Goal: Information Seeking & Learning: Learn about a topic

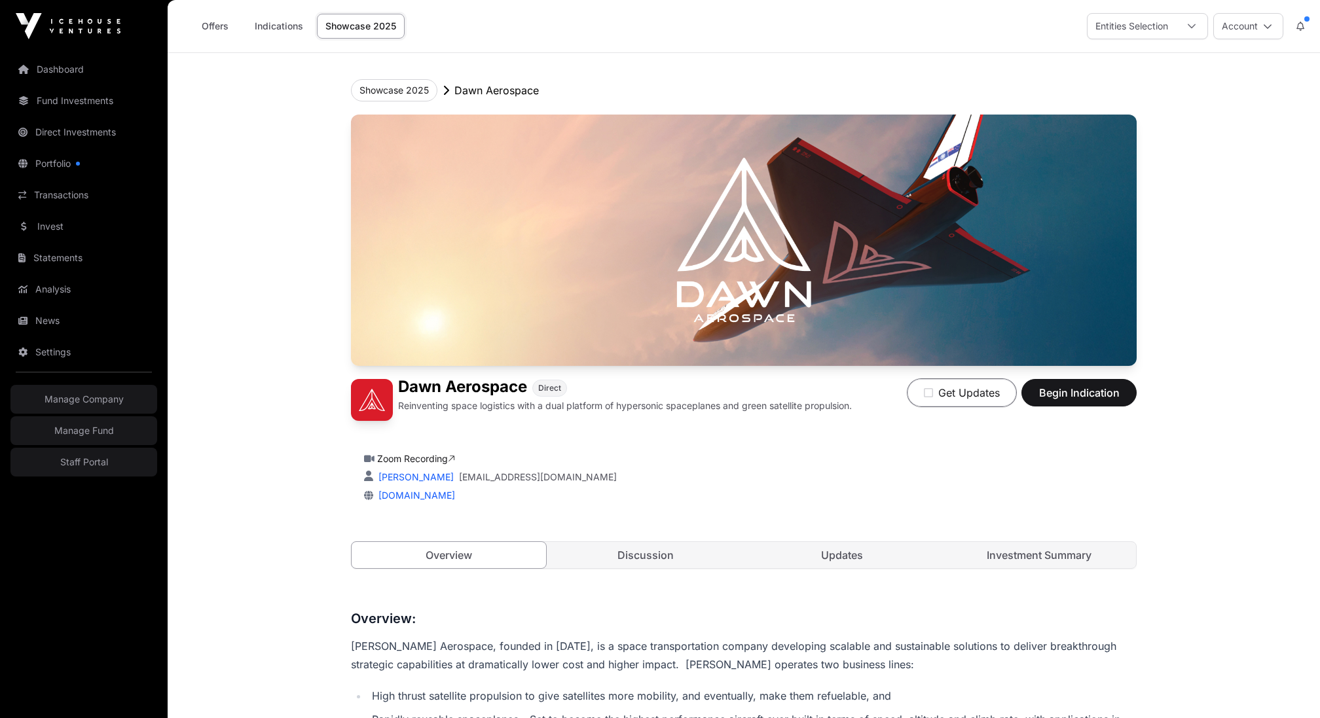
click at [982, 394] on button "Get Updates" at bounding box center [962, 393] width 109 height 28
click at [976, 398] on button "Updates on" at bounding box center [964, 393] width 104 height 28
click at [399, 86] on button "Showcase 2025" at bounding box center [394, 90] width 86 height 22
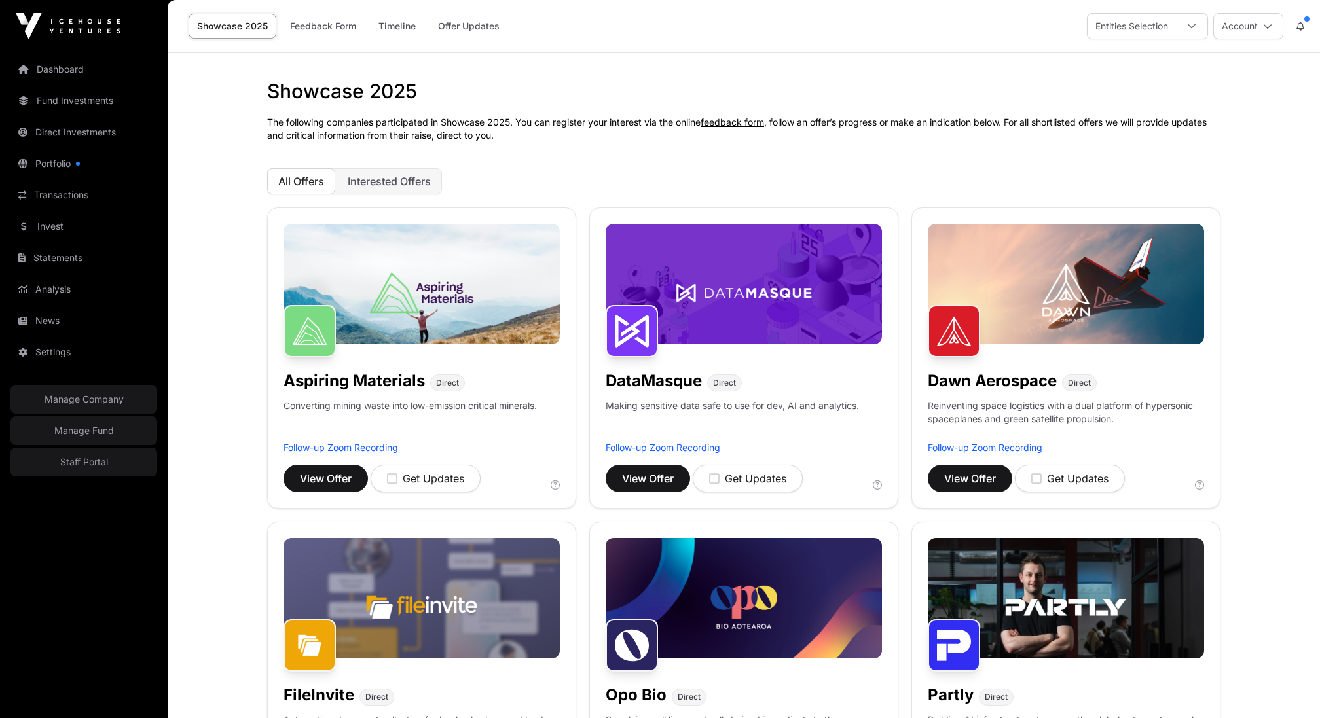
click at [322, 20] on link "Feedback Form" at bounding box center [323, 26] width 83 height 25
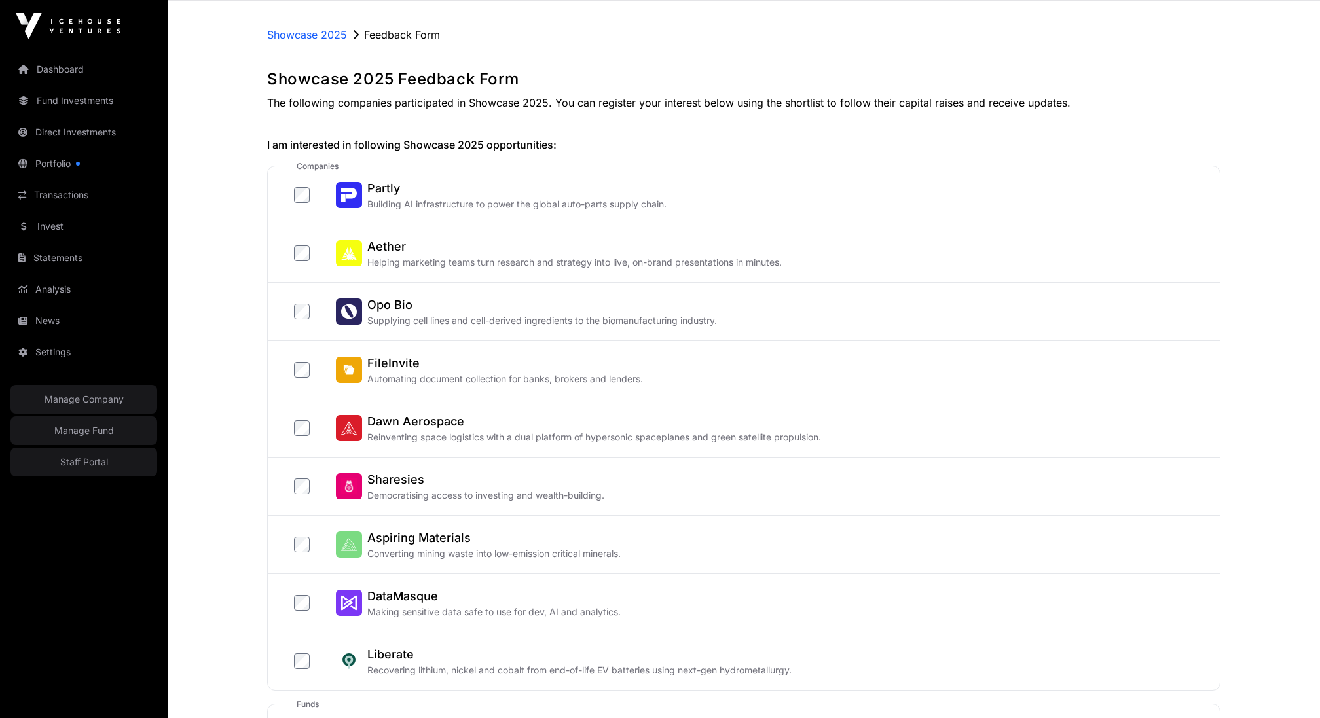
scroll to position [60, 0]
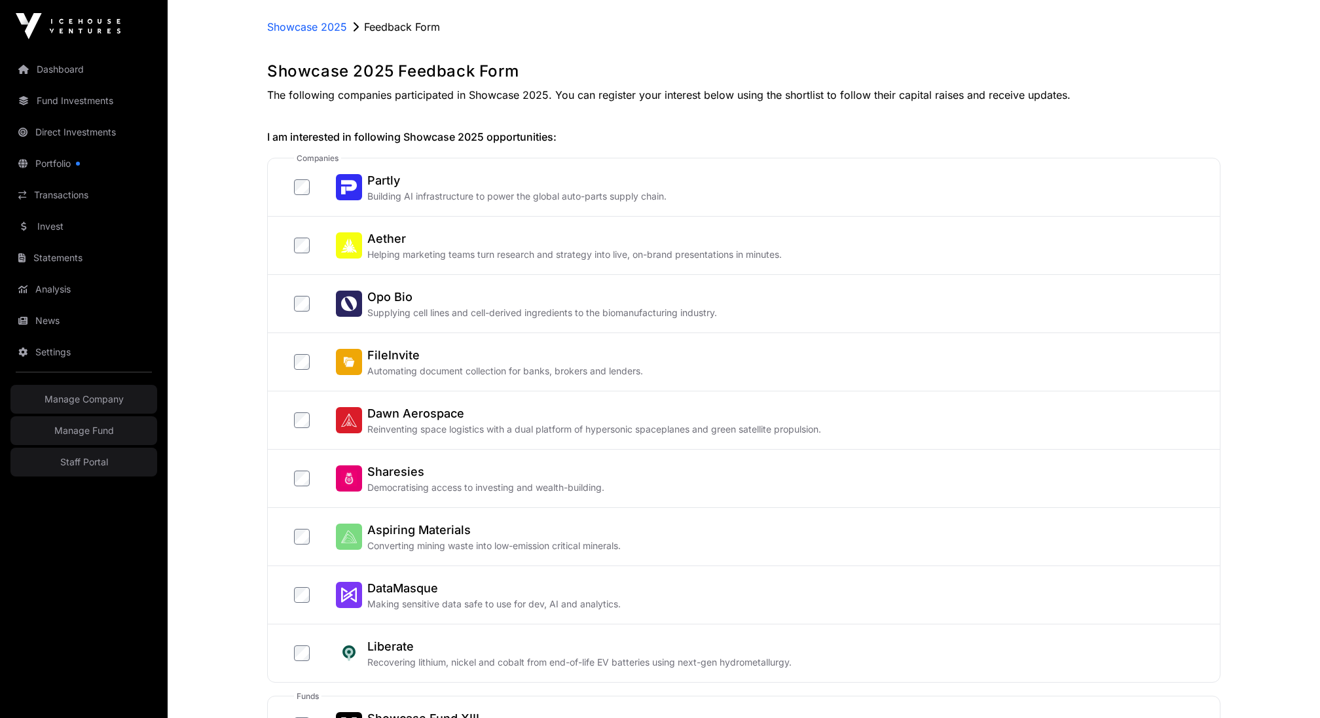
click at [457, 419] on h2 "Dawn Aerospace" at bounding box center [594, 414] width 454 height 18
click at [413, 420] on h2 "Dawn Aerospace" at bounding box center [594, 414] width 454 height 18
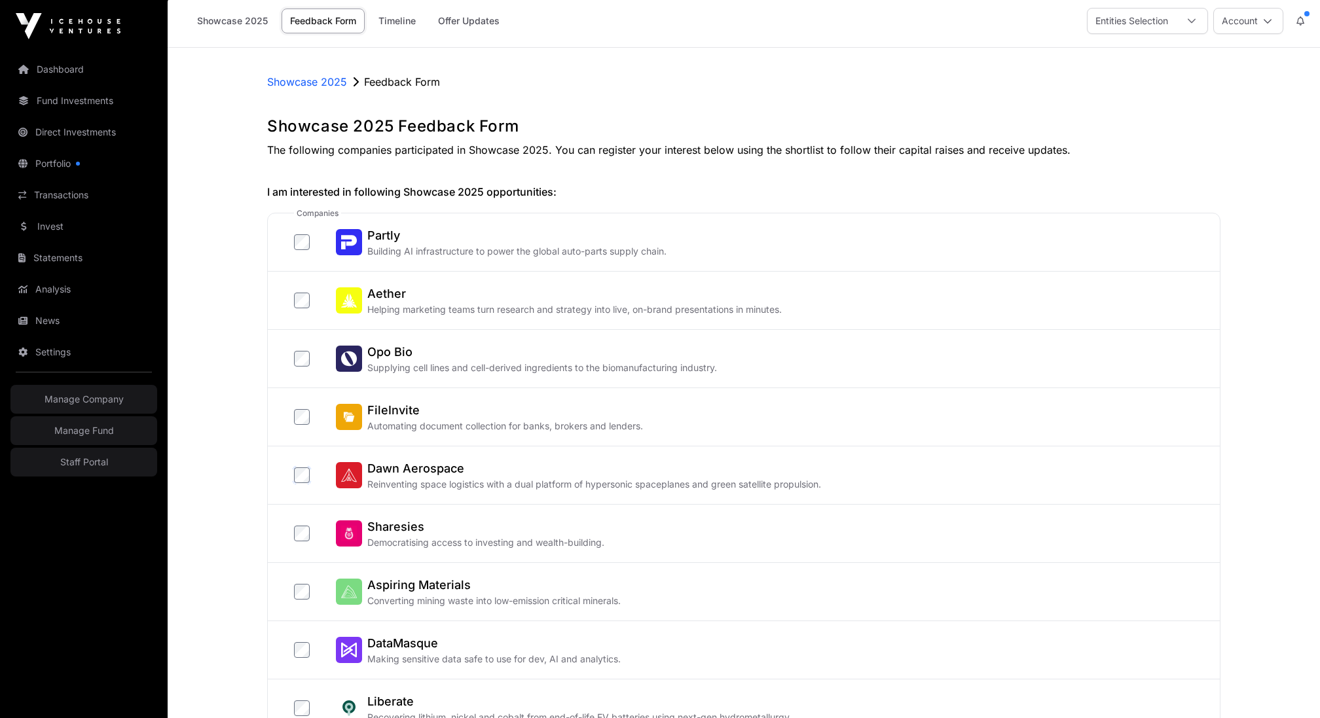
scroll to position [0, 0]
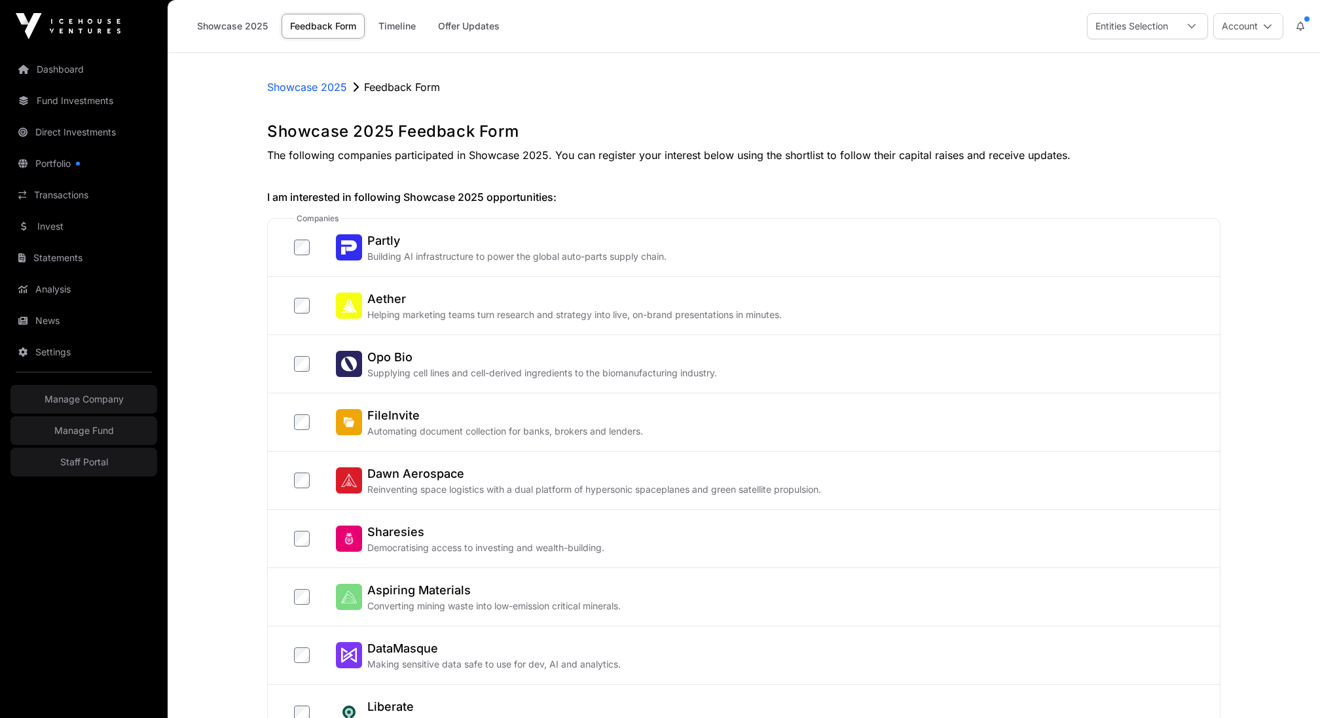
click at [221, 26] on link "Showcase 2025" at bounding box center [233, 26] width 88 height 25
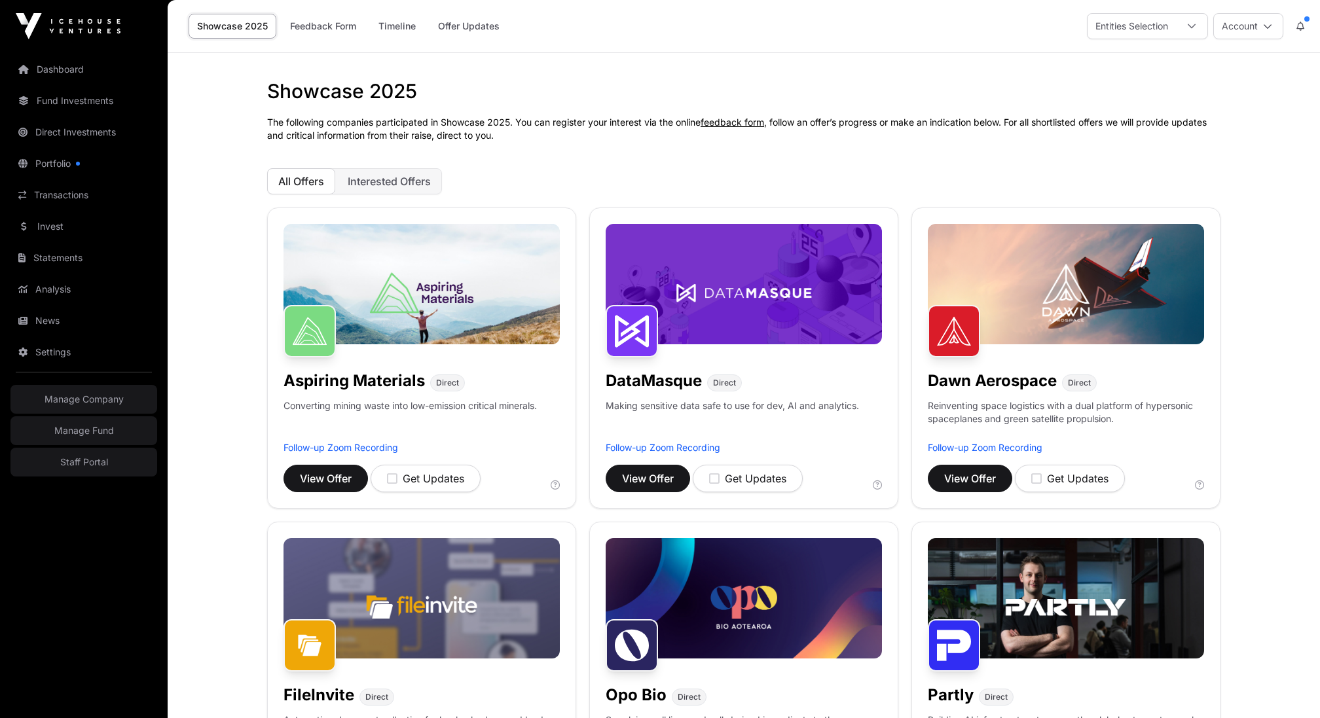
click at [1090, 318] on img at bounding box center [1066, 284] width 276 height 120
